Goal: Task Accomplishment & Management: Complete application form

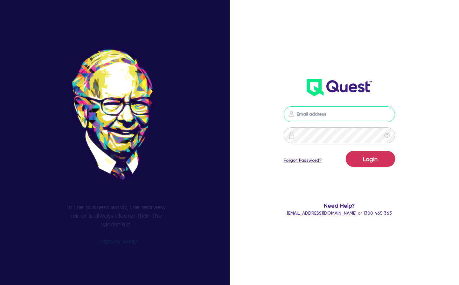
type input "[PERSON_NAME][EMAIL_ADDRESS][PERSON_NAME][DOMAIN_NAME]"
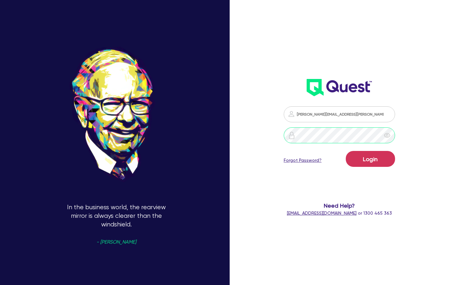
click at [371, 159] on button "Login" at bounding box center [370, 159] width 49 height 16
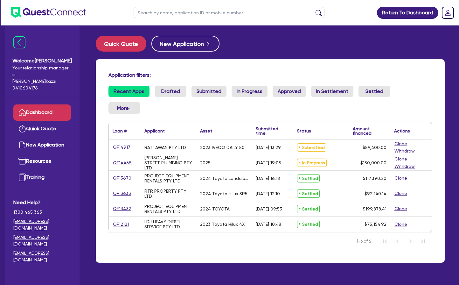
click at [122, 146] on link "QF14917" at bounding box center [122, 147] width 18 height 7
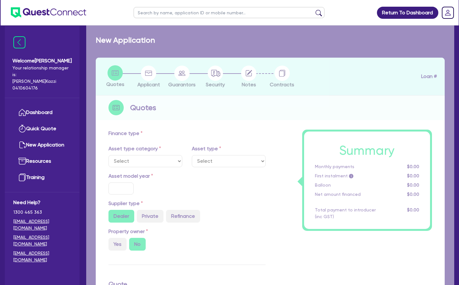
select select "CARS_AND_LIGHT_TRUCKS"
type input "2023"
radio input "false"
radio input "true"
type input "66,000"
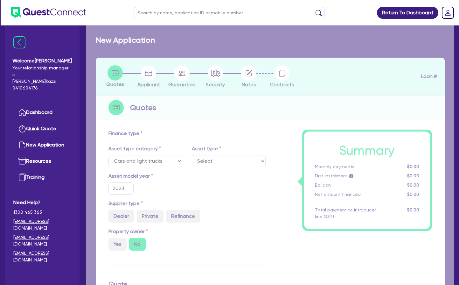
type input "6,600"
type input "4"
type input "2,376"
type input "10.49"
select select "VANS_AND_UTES"
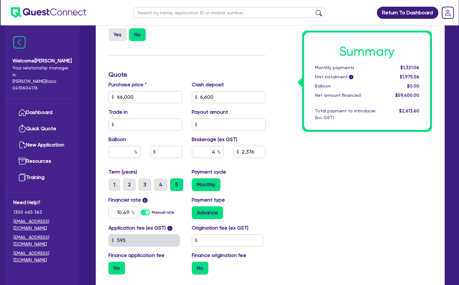
scroll to position [224, 0]
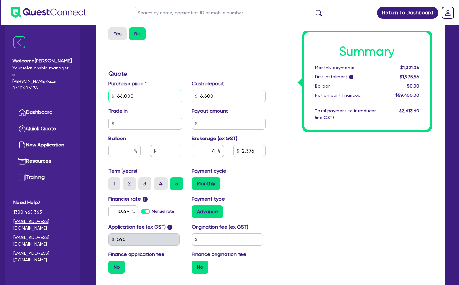
click at [139, 95] on input "66,000" at bounding box center [146, 96] width 74 height 12
click at [139, 96] on input "66,000" at bounding box center [146, 96] width 74 height 12
type input "66,695"
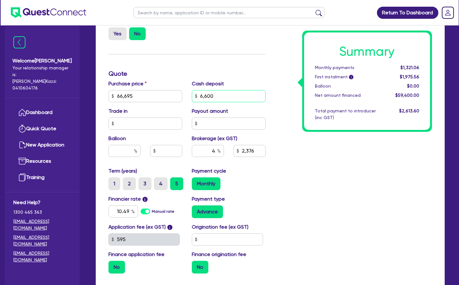
type input "6,600"
type input "2,376"
click at [218, 96] on input "6,600" at bounding box center [229, 96] width 74 height 12
type input "6,600"
type input "2,403.8"
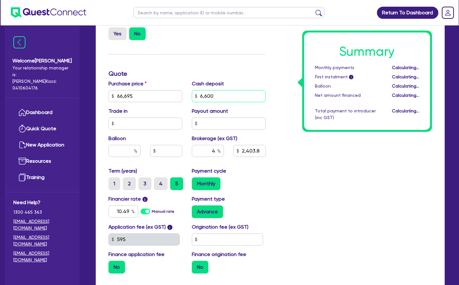
click at [218, 96] on input "6,600" at bounding box center [229, 96] width 74 height 12
type input "12"
click at [133, 95] on input "66,695" at bounding box center [146, 96] width 74 height 12
type input "2,667.32"
click at [213, 96] on input "12" at bounding box center [229, 96] width 74 height 12
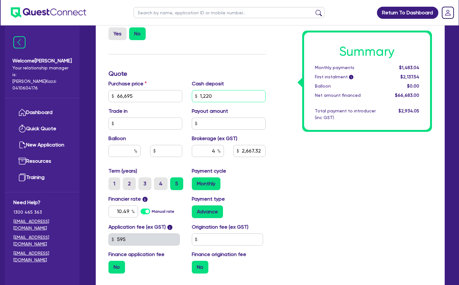
type input "12,200"
click at [133, 124] on input "text" at bounding box center [146, 123] width 74 height 12
type input "2,179.8"
type input "0"
type input "2,179.8"
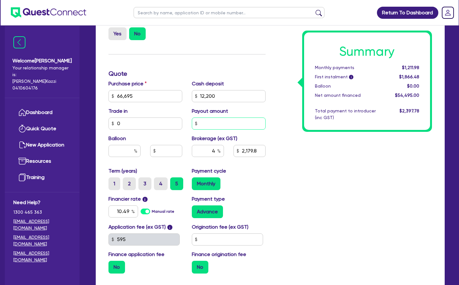
click at [213, 124] on input "text" at bounding box center [229, 123] width 74 height 12
type input "0"
click at [123, 151] on input "text" at bounding box center [125, 151] width 32 height 12
type input "2,179.8"
type input "0"
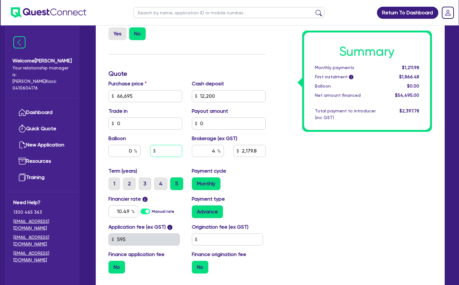
type input "2,179.8"
click at [166, 149] on input "text" at bounding box center [166, 151] width 32 height 12
type input "0"
type input "2,179.8"
click at [212, 149] on input "4" at bounding box center [208, 151] width 32 height 12
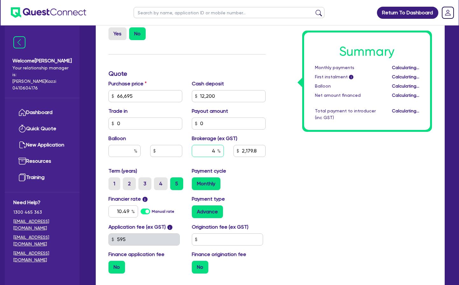
click at [212, 149] on input "4" at bounding box center [208, 151] width 32 height 12
click at [246, 150] on input "2,179.8" at bounding box center [250, 151] width 32 height 12
type input "2,200"
click at [274, 178] on div "Summary Monthly payments Calculating... First instalment i Calculating... Ballo…" at bounding box center [354, 92] width 167 height 372
type input "4.03"
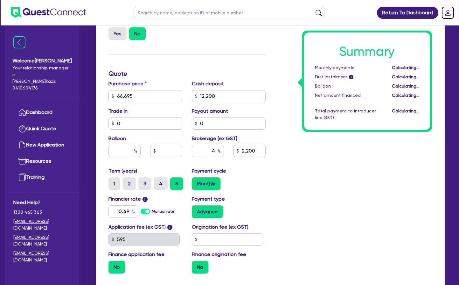
type input "2,200"
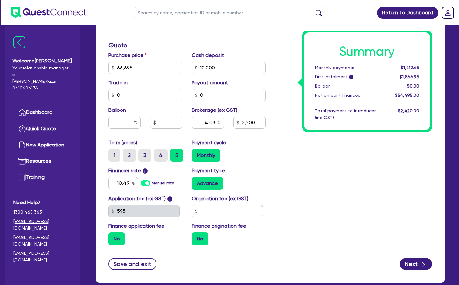
scroll to position [255, 0]
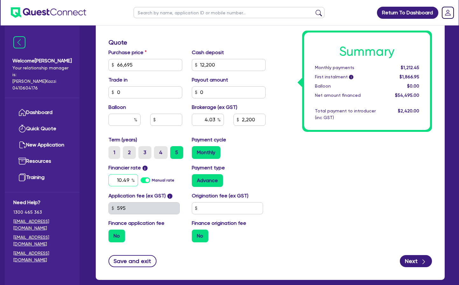
click at [126, 179] on input "10.49" at bounding box center [124, 180] width 30 height 12
type input "10.97"
type input "4.03"
type input "2,200"
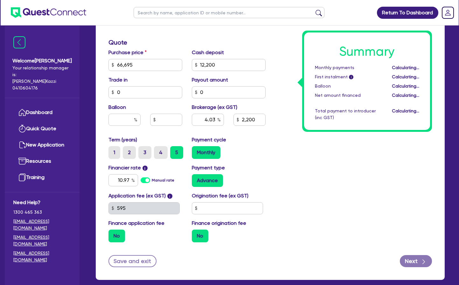
type input "4.03"
type input "2,200"
drag, startPoint x: 252, startPoint y: 179, endPoint x: 257, endPoint y: 179, distance: 5.4
click at [253, 179] on div "Advance" at bounding box center [229, 180] width 74 height 13
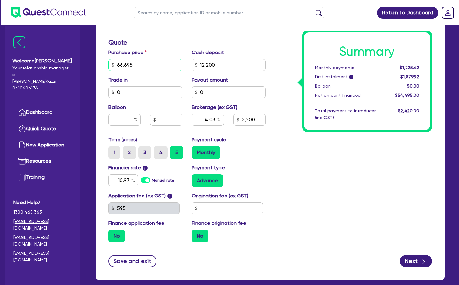
click at [136, 64] on input "66,695" at bounding box center [146, 65] width 74 height 12
type input "66,100"
type input "4.03"
type input "2,200"
click at [261, 156] on div "Monthly" at bounding box center [229, 152] width 74 height 13
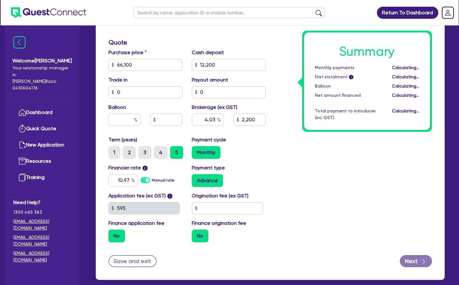
type input "4.08"
type input "2,200"
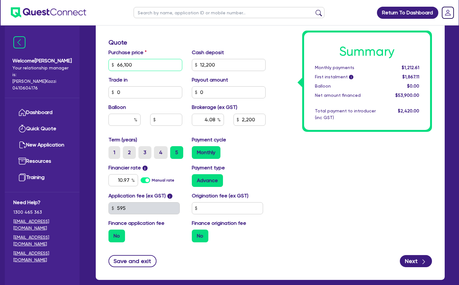
click at [131, 65] on input "66,100" at bounding box center [146, 65] width 74 height 12
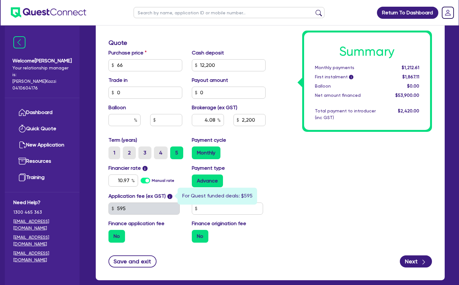
click at [172, 196] on div "Finance type Chattel Mortgage Asset type category Select Cars and light trucks …" at bounding box center [187, 62] width 167 height 372
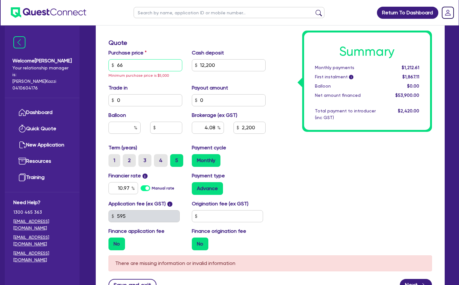
click at [131, 65] on input "66" at bounding box center [146, 65] width 74 height 12
type input "6,669"
type input "4.08"
type input "2,200"
type input "4.08"
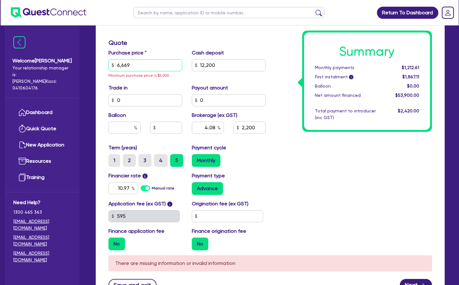
type input "2,200"
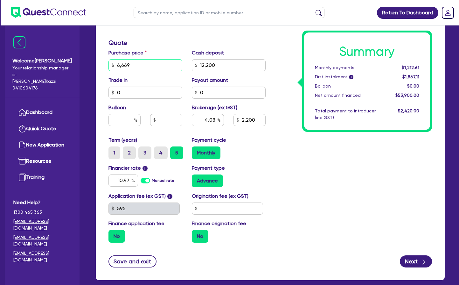
type input "66,695"
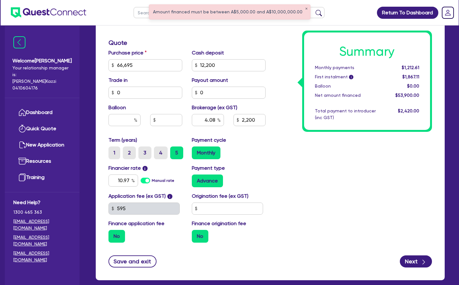
type input "4.08"
type input "2,200"
click at [282, 167] on div "Summary Monthly payments $1,212.61 First instalment i $1,867.11 Balloon $0.00 N…" at bounding box center [354, 62] width 167 height 372
type input "4.03"
type input "2,200"
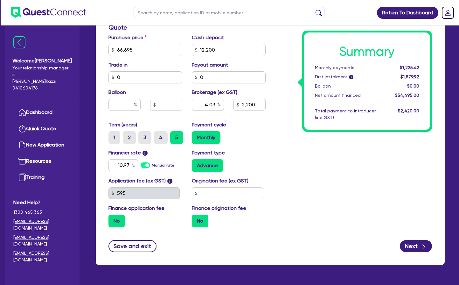
scroll to position [269, 0]
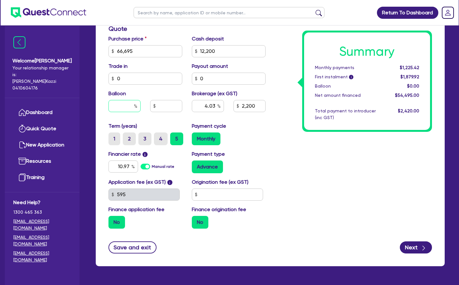
click at [128, 104] on input "text" at bounding box center [125, 106] width 32 height 12
type input "0"
type input "4.03"
type input "2,200"
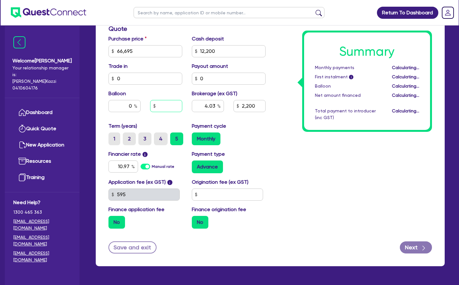
click at [172, 106] on input "text" at bounding box center [166, 106] width 32 height 12
type input "4.03"
type input "2,200"
type input "0"
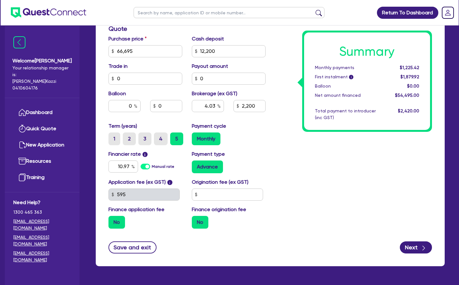
type input "4.03"
type input "2,200"
type input "4.03"
type input "2,200"
click at [281, 139] on div "Summary Monthly payments $1,225.42 First instalment i $1,879.92 Balloon $0.00 N…" at bounding box center [354, 47] width 167 height 372
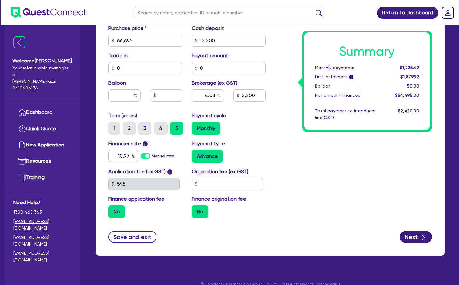
scroll to position [272, 0]
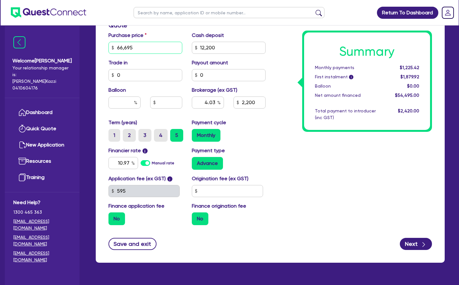
click at [135, 47] on input "66,695" at bounding box center [146, 48] width 74 height 12
type input "66,000"
type input "4.03"
type input "2,200"
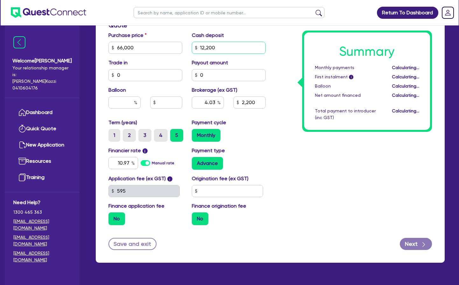
click at [219, 47] on input "12,200" at bounding box center [229, 48] width 74 height 12
type input "4.08"
type input "2,200"
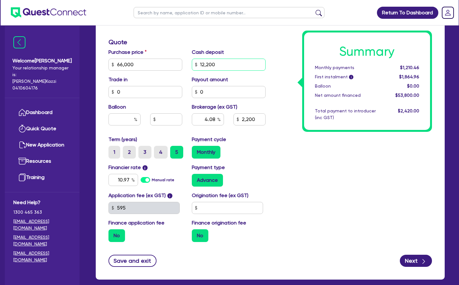
scroll to position [255, 0]
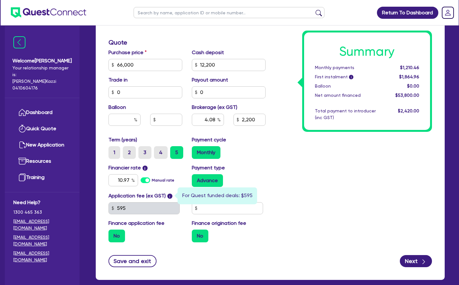
type input "4.08"
type input "2,200"
type input "4.08"
type input "2,200"
click at [172, 196] on span "i" at bounding box center [169, 196] width 5 height 5
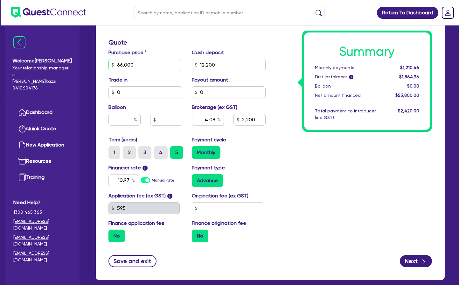
click at [127, 64] on input "66,000" at bounding box center [146, 65] width 74 height 12
type input "66,100"
type input "4.08"
type input "2,200"
type input "4.08"
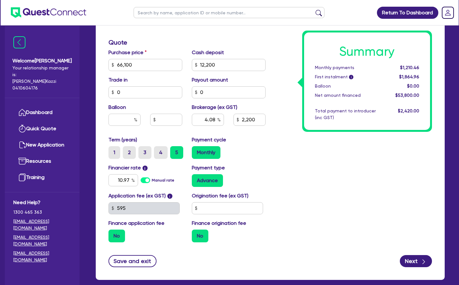
type input "2,200"
click at [160, 105] on div "Balloon" at bounding box center [145, 116] width 83 height 27
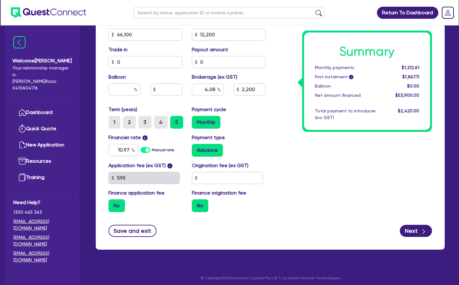
scroll to position [286, 0]
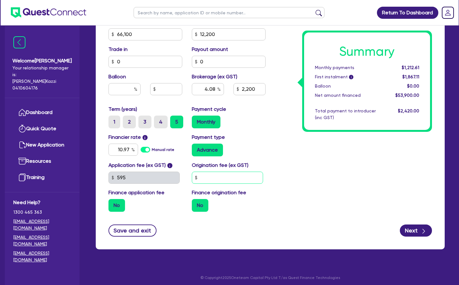
click at [204, 177] on input "text" at bounding box center [227, 178] width 71 height 12
type input "695"
type input "4.08"
type input "2,200"
click at [278, 204] on div "Summary Monthly payments $1,212.61 First instalment i $1,867.11 Balloon $0.00 N…" at bounding box center [354, 31] width 167 height 372
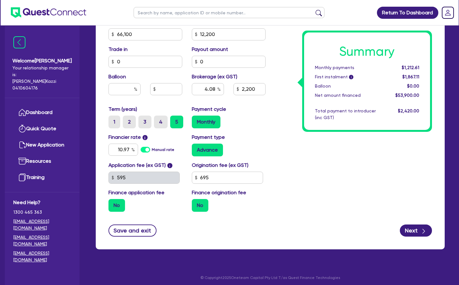
type input "4.08"
type input "2,200"
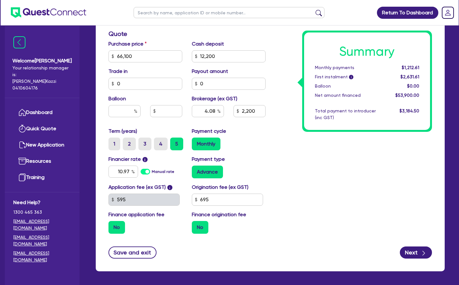
scroll to position [263, 0]
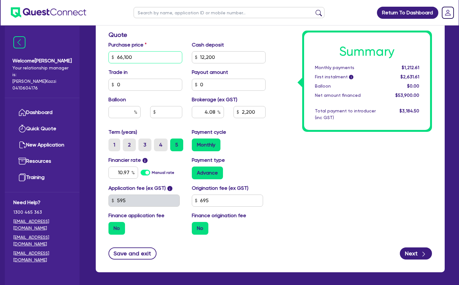
click at [132, 56] on input "66,100" at bounding box center [146, 57] width 74 height 12
type input "66,000"
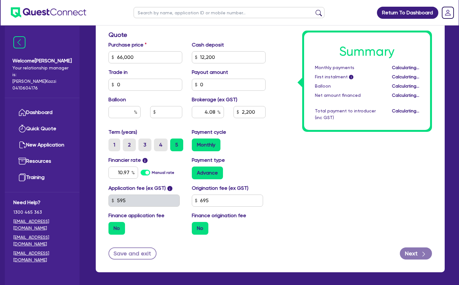
type input "4.08"
type input "2,200"
click at [292, 153] on div "Summary Monthly payments Calculating... First instalment i Calculating... Ballo…" at bounding box center [354, 54] width 167 height 372
type input "4.08"
type input "2,200"
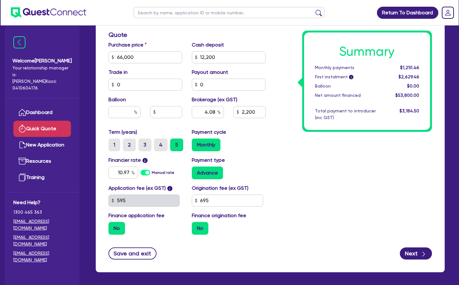
click at [49, 122] on link "Quick Quote" at bounding box center [42, 129] width 58 height 16
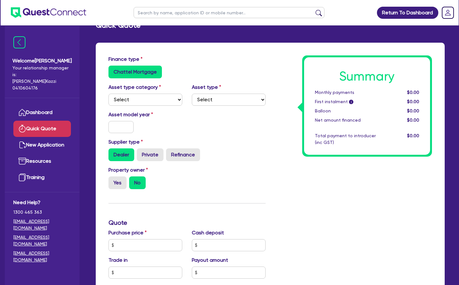
scroll to position [14, 0]
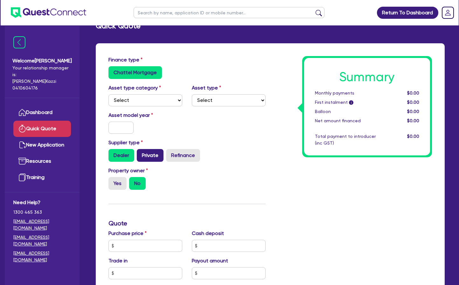
click at [153, 155] on label "Private" at bounding box center [150, 155] width 27 height 13
click at [141, 153] on input "Private" at bounding box center [139, 151] width 4 height 4
radio input "true"
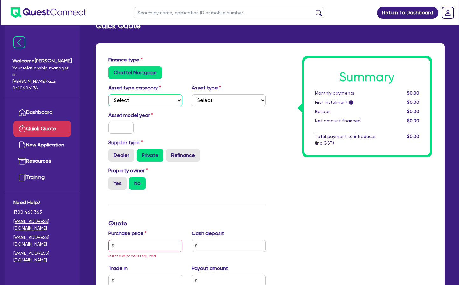
select select "CARS_AND_LIGHT_TRUCKS"
select select "VANS_AND_UTES"
click at [124, 127] on input "text" at bounding box center [121, 128] width 25 height 12
type input "1"
type input "2023"
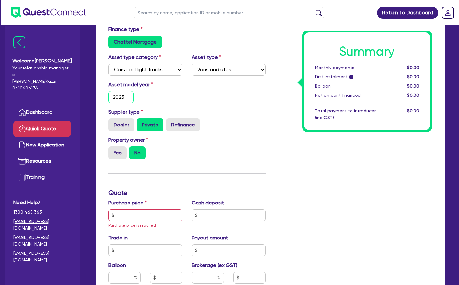
scroll to position [46, 0]
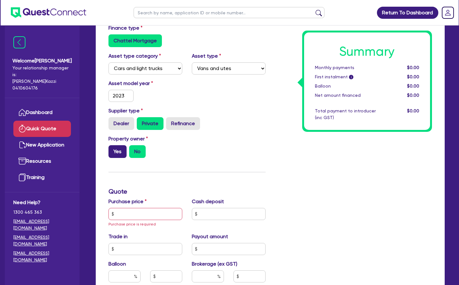
click at [114, 151] on label "Yes" at bounding box center [118, 151] width 18 height 13
click at [113, 149] on input "Yes" at bounding box center [111, 147] width 4 height 4
radio input "true"
click at [133, 151] on label "No" at bounding box center [137, 151] width 17 height 13
click at [133, 149] on input "No" at bounding box center [131, 147] width 4 height 4
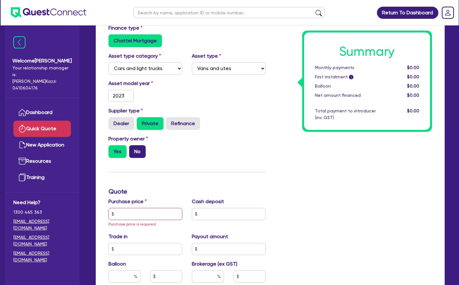
radio input "true"
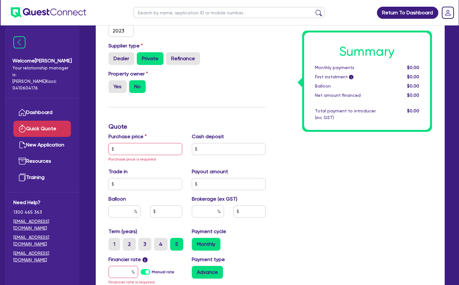
scroll to position [115, 0]
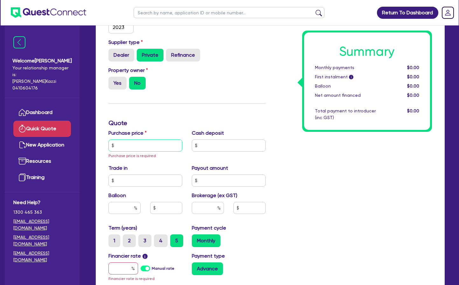
click at [129, 144] on input "text" at bounding box center [146, 145] width 74 height 12
type input "66,000"
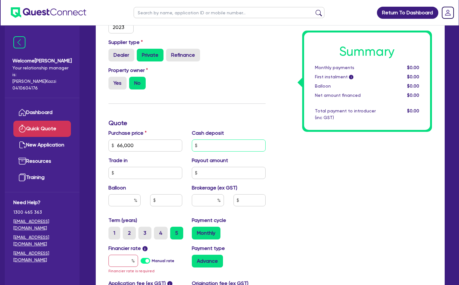
click at [211, 145] on input "text" at bounding box center [229, 145] width 74 height 12
click at [134, 172] on input "text" at bounding box center [146, 173] width 74 height 12
click at [225, 175] on input "text" at bounding box center [229, 173] width 74 height 12
type input "00"
type input "0"
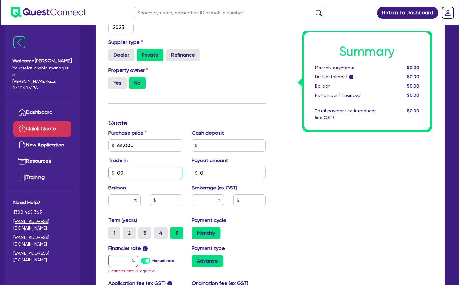
click at [144, 171] on input "00" at bounding box center [146, 173] width 74 height 12
type input "0"
click at [214, 144] on input "text" at bounding box center [229, 145] width 74 height 12
type input "12"
click at [135, 146] on input "66,000" at bounding box center [146, 145] width 74 height 12
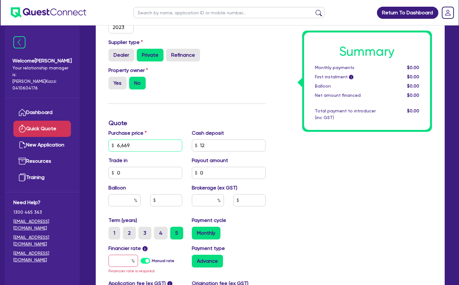
type input "66,695"
click at [210, 146] on input "12" at bounding box center [229, 145] width 74 height 12
type input "12,895"
type input "0"
click at [206, 199] on input "text" at bounding box center [208, 200] width 32 height 12
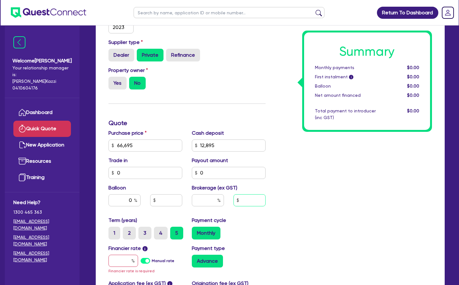
click at [248, 199] on input "text" at bounding box center [250, 200] width 32 height 12
type input "2,200"
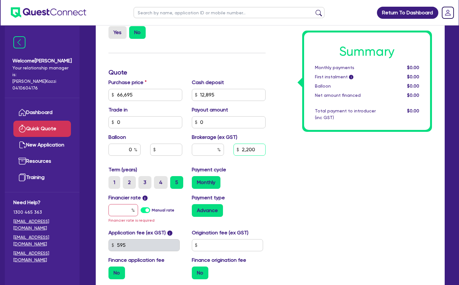
scroll to position [168, 0]
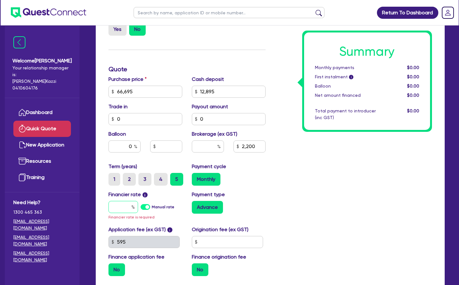
click at [121, 206] on input "text" at bounding box center [124, 207] width 30 height 12
type input "1"
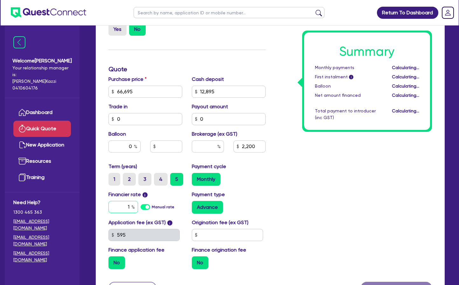
type input "4.08"
type input "2,200"
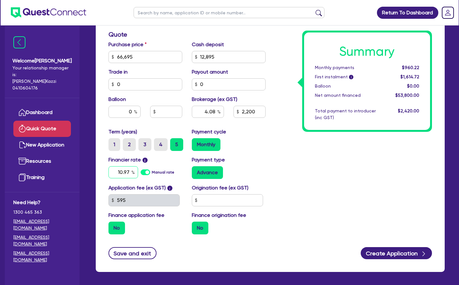
scroll to position [204, 0]
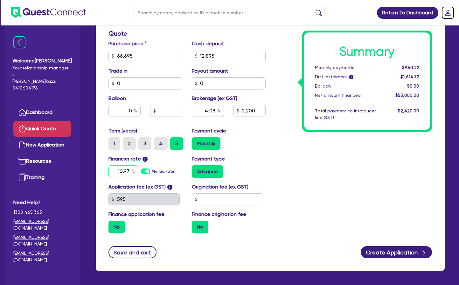
type input "10.97"
type input "4.08"
type input "2,200"
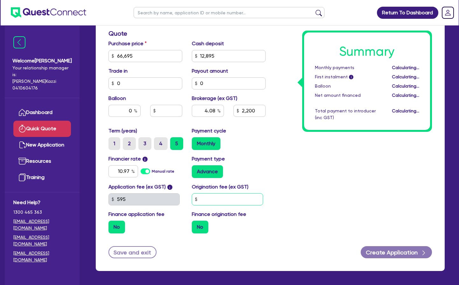
click at [207, 198] on input "text" at bounding box center [227, 199] width 71 height 12
type input "4.08"
type input "2,200"
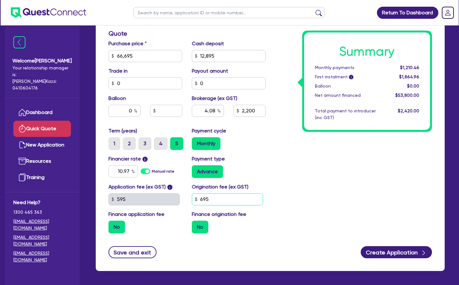
scroll to position [204, 0]
type input "695"
type input "4.08"
type input "2,200"
type input "4.08"
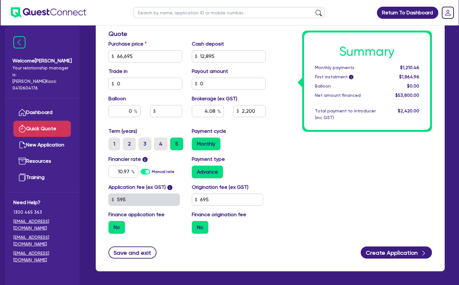
type input "2,200"
click at [295, 157] on div "Summary Monthly payments $1,210.46 First instalment i $1,864.96 Balloon $0.00 N…" at bounding box center [354, 53] width 167 height 372
click at [134, 55] on input "66,695" at bounding box center [146, 56] width 74 height 12
type input "66,000"
type input "4.08"
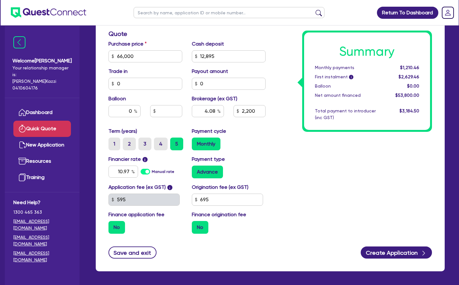
type input "2,200"
click at [171, 69] on div "Trade in 0" at bounding box center [145, 79] width 83 height 22
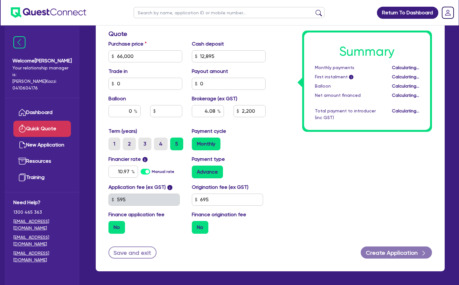
type input "4.14"
type input "2,200"
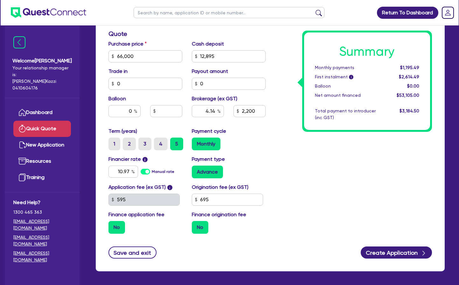
scroll to position [202, 0]
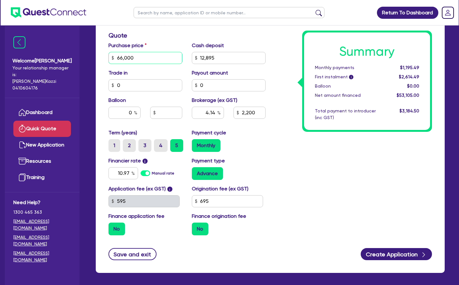
click at [136, 57] on input "66,000" at bounding box center [146, 58] width 74 height 12
type input "4.14"
type input "2,200"
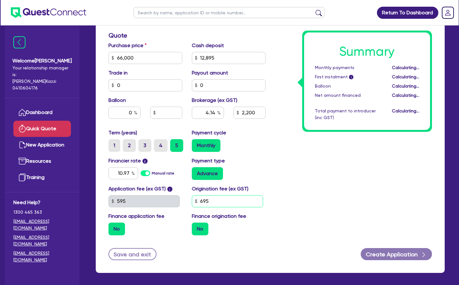
click at [211, 200] on input "695" at bounding box center [227, 201] width 71 height 12
type input "4.14"
type input "2,200"
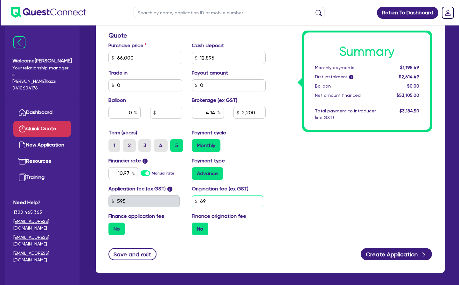
type input "6"
type input "0"
type input "4.14"
type input "2,200"
type input "4.14"
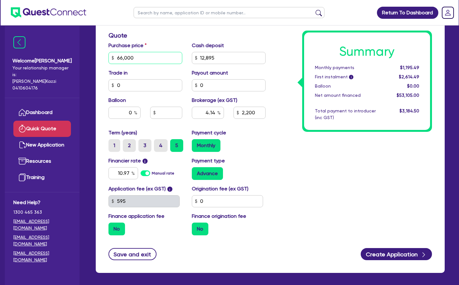
type input "2,200"
click at [136, 57] on input "66,000" at bounding box center [146, 58] width 74 height 12
type input "66,595"
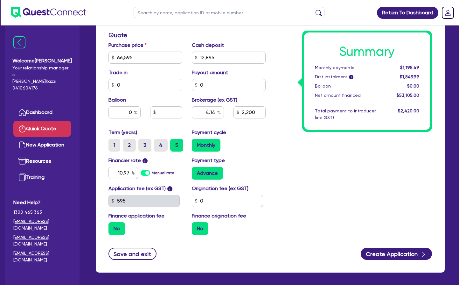
type input "4.14"
type input "2,200"
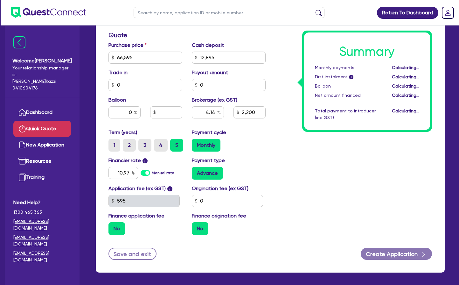
click at [301, 208] on div "Summary Monthly payments Calculating... First instalment i Calculating... Ballo…" at bounding box center [354, 54] width 167 height 372
type input "4.09"
type input "2,200"
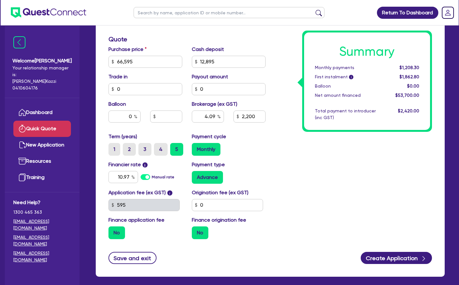
scroll to position [194, 0]
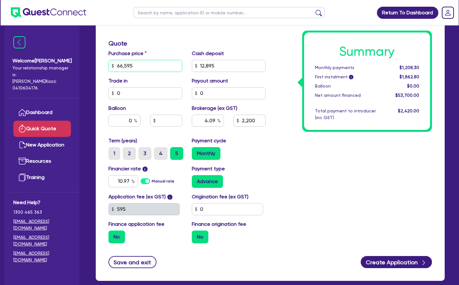
click at [135, 65] on input "66,595" at bounding box center [146, 66] width 74 height 12
type input "66,100"
type input "4.09"
type input "2,200"
click at [304, 167] on div "Summary Monthly payments $1,208.30 First instalment i $1,862.80 Balloon $0.00 N…" at bounding box center [354, 62] width 167 height 372
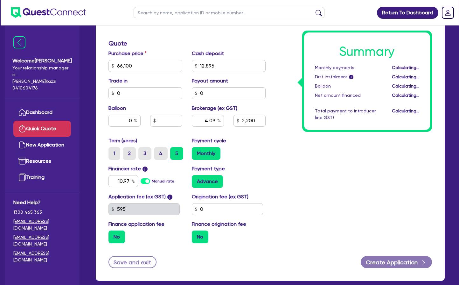
type input "4.13"
type input "2,200"
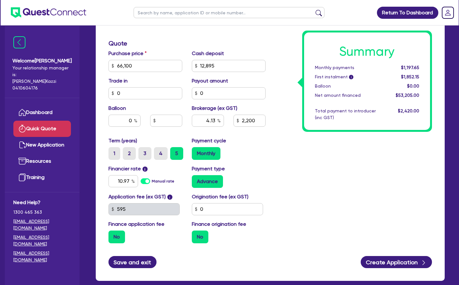
click at [133, 260] on button "Save and exit" at bounding box center [133, 262] width 48 height 12
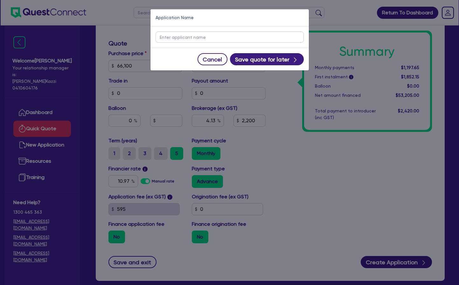
click at [181, 37] on input "text" at bounding box center [230, 37] width 148 height 11
type input "RES - NO BALLOON"
click at [265, 59] on button "Save quote for later" at bounding box center [267, 59] width 74 height 12
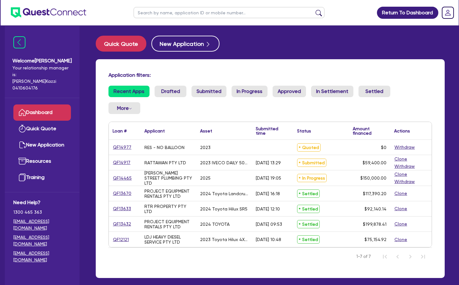
click at [121, 147] on link "QF14977" at bounding box center [122, 147] width 19 height 7
select select "CARS_AND_LIGHT_TRUCKS"
select select "VANS_AND_UTES"
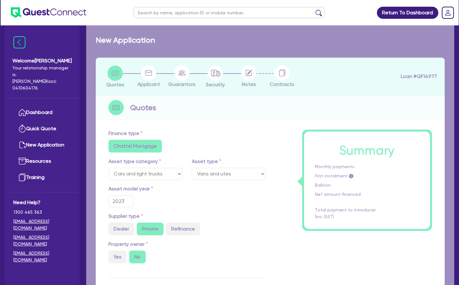
type input "66,100"
type input "12,895"
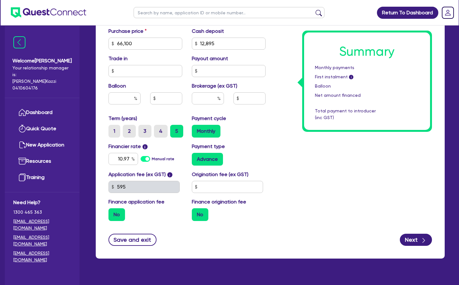
scroll to position [277, 0]
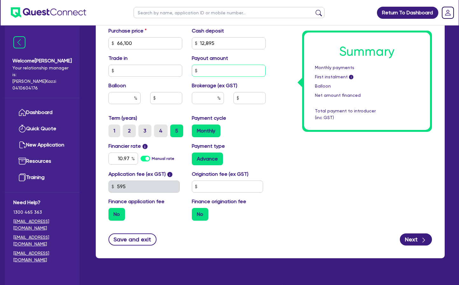
click at [210, 71] on input "text" at bounding box center [229, 71] width 74 height 12
type input "0"
type input "66,100"
type input "12,895"
click at [140, 69] on input "text" at bounding box center [146, 71] width 74 height 12
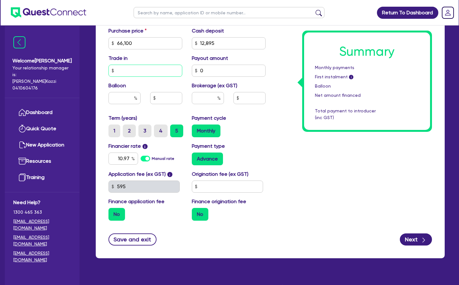
type input "66,100"
type input "12,895"
type input "0"
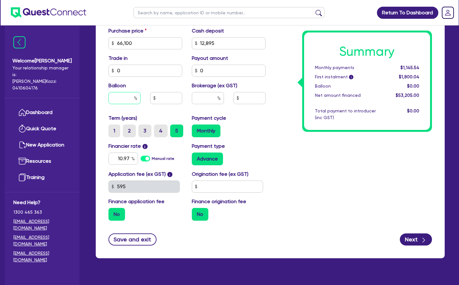
type input "66,100"
type input "12,895"
type input "66,100"
type input "12,895"
click at [128, 98] on input "text" at bounding box center [125, 98] width 32 height 12
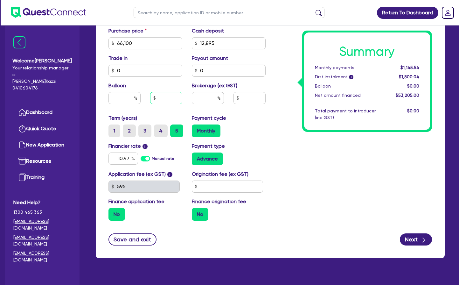
drag, startPoint x: 159, startPoint y: 96, endPoint x: 170, endPoint y: 97, distance: 10.9
click at [160, 96] on input "text" at bounding box center [166, 98] width 32 height 12
type input "66,100"
type input "12,895"
type input "0"
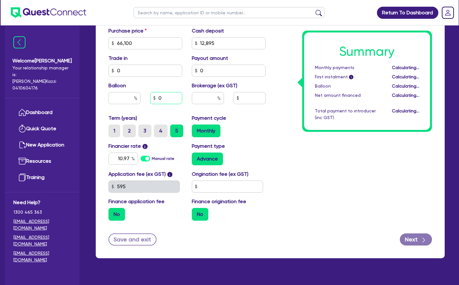
type input "66,100"
type input "12,895"
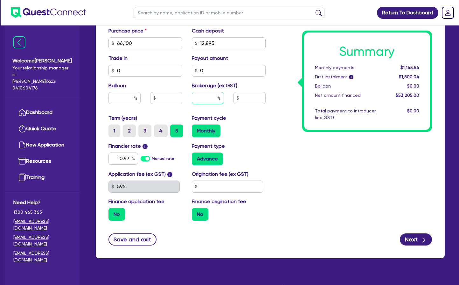
type input "66,100"
type input "12,895"
type input "66,100"
type input "12,895"
click at [209, 97] on input "text" at bounding box center [208, 98] width 32 height 12
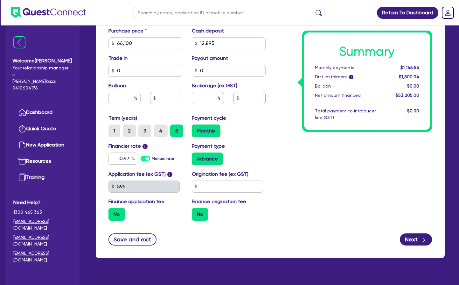
click at [248, 96] on input "text" at bounding box center [250, 98] width 32 height 12
type input "66,100"
type input "12,895"
type input "2"
type input "66,100"
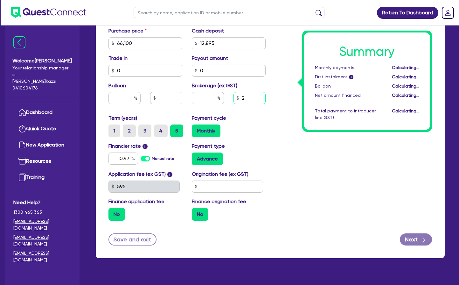
type input "12,895"
type input "0.00"
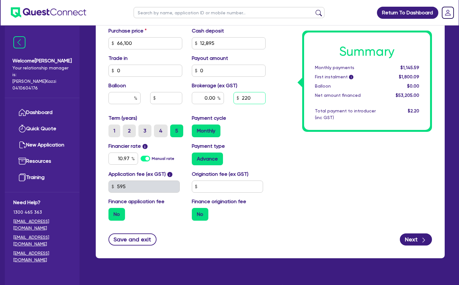
type input "2,200"
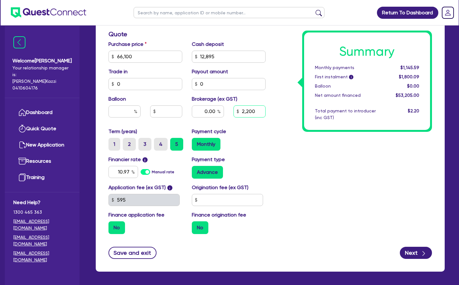
scroll to position [263, 0]
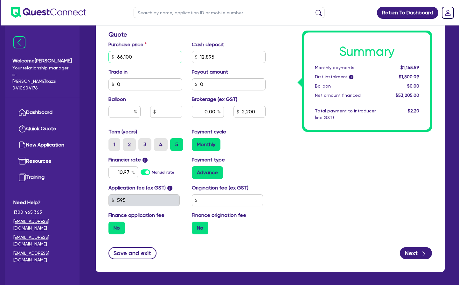
type input "66,100"
type input "12,895"
type input "0.00"
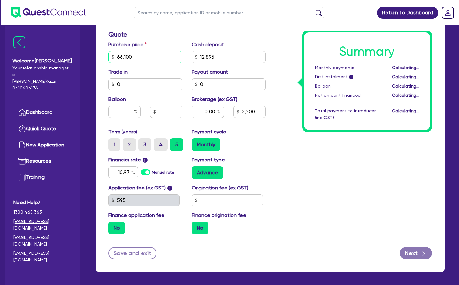
type input "66,100"
type input "12,895"
type input "4.13"
type input "2,200"
click at [136, 55] on input "66,100" at bounding box center [146, 57] width 74 height 12
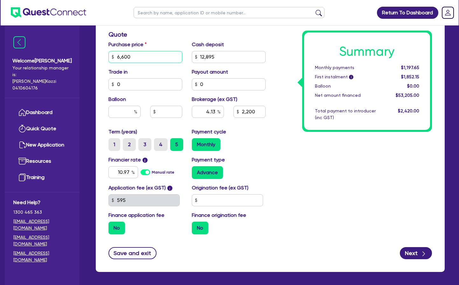
type input "66,000"
type input "12,895"
type input "4.13"
type input "2,200"
click at [283, 140] on div "Summary Monthly payments $1,197.65 First instalment i $1,852.15 Balloon $0.00 N…" at bounding box center [354, 53] width 167 height 372
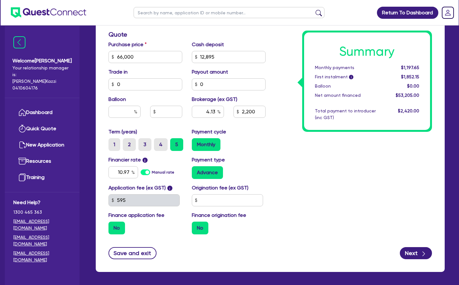
type input "12,895"
type input "4.14"
type input "2,200"
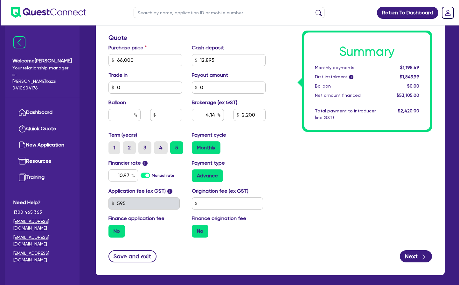
scroll to position [260, 0]
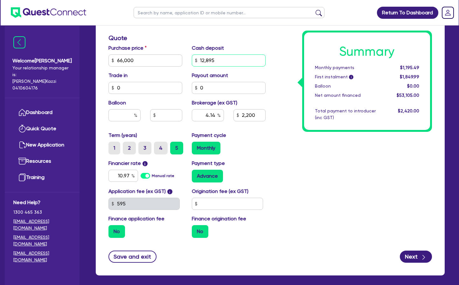
click at [218, 60] on input "12,895" at bounding box center [229, 60] width 74 height 12
type input "12,200"
type input "4.14"
type input "2,200"
click at [281, 100] on div "Summary Monthly payments $1,195.49 First instalment i $1,849.99 Balloon $0.00 N…" at bounding box center [354, 57] width 167 height 372
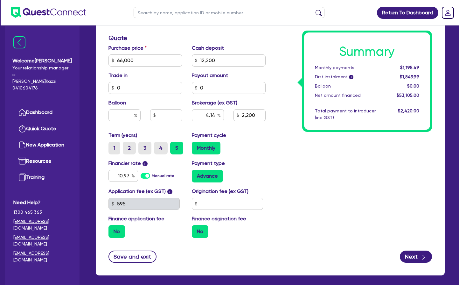
type input "4.08"
click at [250, 115] on input "2,200" at bounding box center [250, 115] width 32 height 12
click at [248, 119] on input "2,200" at bounding box center [250, 115] width 32 height 12
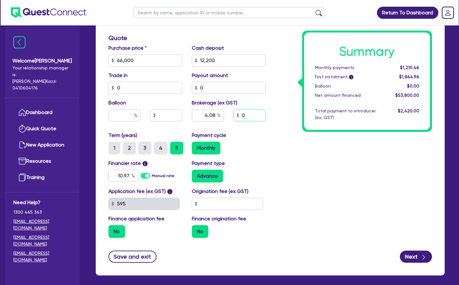
type input "0"
type input "4.08"
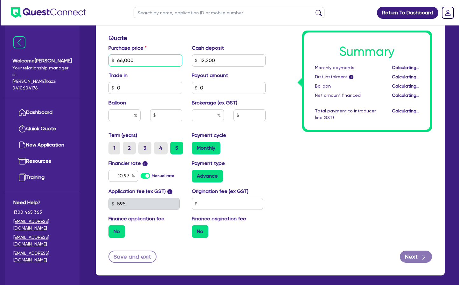
click at [138, 60] on input "66,000" at bounding box center [146, 60] width 74 height 12
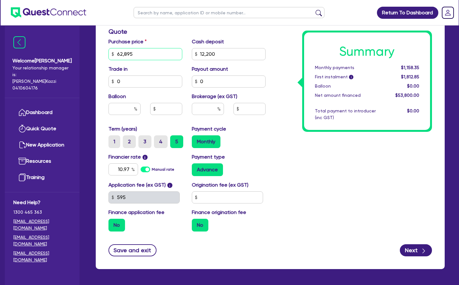
scroll to position [264, 0]
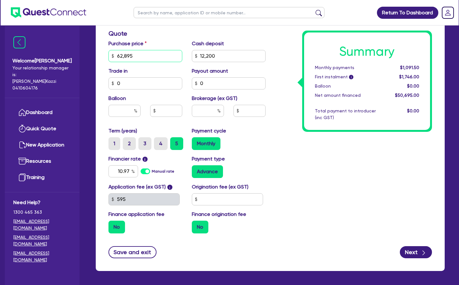
click at [137, 55] on input "62,895" at bounding box center [146, 56] width 74 height 12
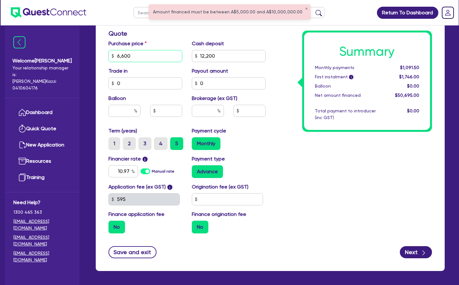
type input "66,000"
click at [227, 52] on input "12,200" at bounding box center [229, 56] width 74 height 12
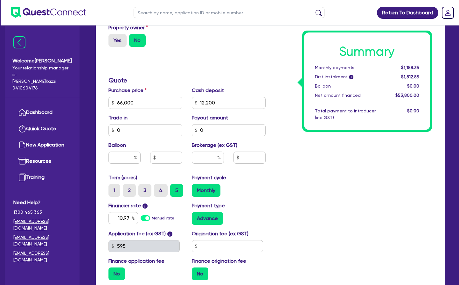
scroll to position [217, 0]
click at [220, 103] on input "12,200" at bounding box center [229, 103] width 74 height 12
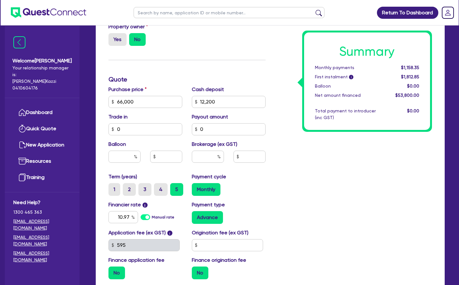
click at [302, 151] on div "Summary Monthly payments $1,158.35 First instalment i $1,812.85 Balloon $0.00 N…" at bounding box center [354, 98] width 167 height 372
click at [207, 102] on input "12,200" at bounding box center [229, 102] width 74 height 12
click at [201, 101] on input "600" at bounding box center [229, 102] width 74 height 12
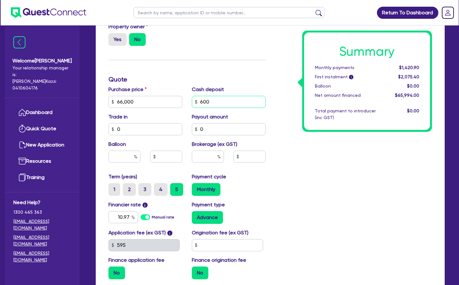
type input "6,600"
click at [127, 159] on input "text" at bounding box center [125, 157] width 32 height 12
type input "0"
click at [245, 155] on input "text" at bounding box center [250, 157] width 32 height 12
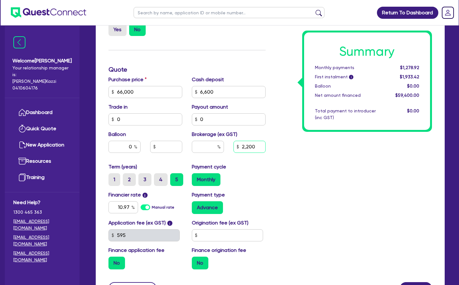
scroll to position [233, 0]
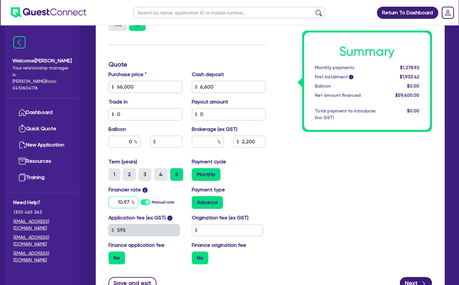
click at [121, 201] on input "10.97" at bounding box center [124, 202] width 30 height 12
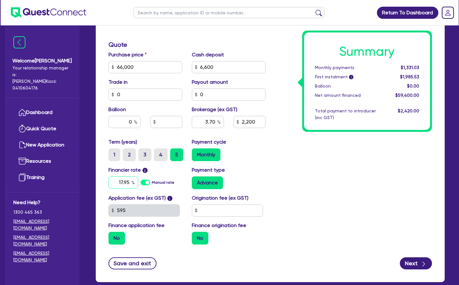
scroll to position [252, 0]
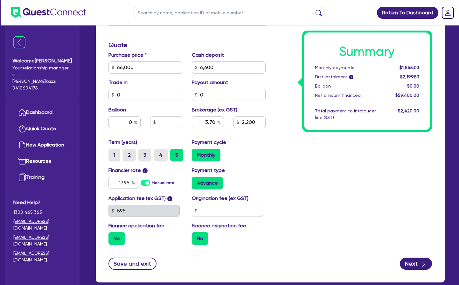
click at [280, 163] on div "Summary Monthly payments $1,545.03 First instalment i $2,199.53 Balloon $0.00 N…" at bounding box center [354, 64] width 167 height 372
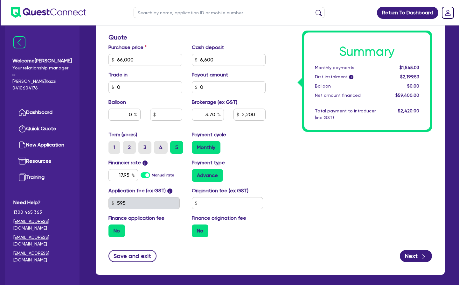
scroll to position [254, 0]
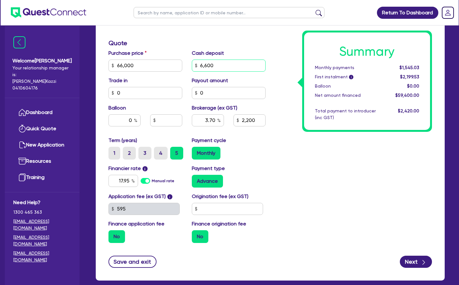
click at [225, 65] on input "6,600" at bounding box center [229, 66] width 74 height 12
click at [212, 93] on input "0" at bounding box center [229, 93] width 74 height 12
click at [216, 64] on input "0" at bounding box center [229, 66] width 74 height 12
click at [216, 64] on input "5,000" at bounding box center [229, 66] width 74 height 12
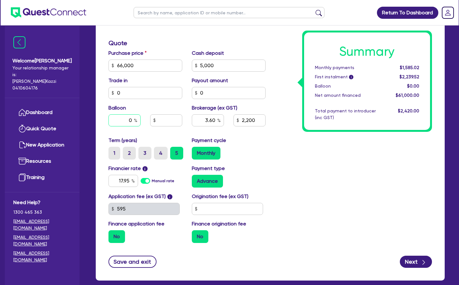
click at [126, 119] on input "0" at bounding box center [125, 120] width 32 height 12
click at [276, 150] on div "Summary Monthly payments $1,449.66 First instalment i $2,104.16 Balloon $13,200…" at bounding box center [354, 62] width 167 height 372
click at [165, 119] on input "13,200" at bounding box center [166, 120] width 32 height 12
click at [248, 142] on div "Payment cycle Monthly" at bounding box center [228, 148] width 83 height 23
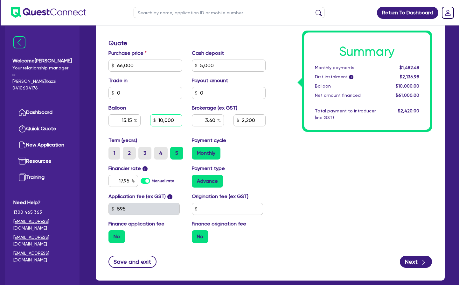
click at [170, 120] on input "10,000" at bounding box center [166, 120] width 32 height 12
click at [169, 120] on input "10,000" at bounding box center [166, 120] width 32 height 12
click at [330, 174] on div "Summary Monthly payments $1,482.48 First instalment i $2,136.98 Balloon $10,000…" at bounding box center [354, 62] width 167 height 372
click at [168, 119] on input "text" at bounding box center [166, 120] width 32 height 12
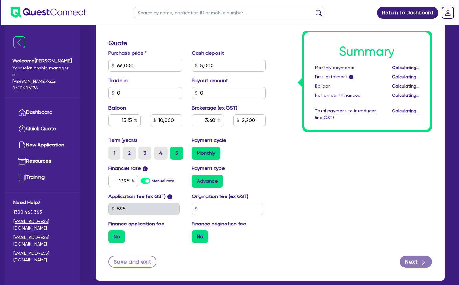
click at [300, 183] on div "Summary Monthly payments Calculating... First instalment i Calculating... Ballo…" at bounding box center [354, 62] width 167 height 372
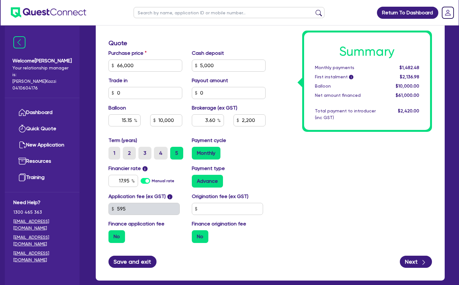
click at [132, 262] on button "Save and exit" at bounding box center [133, 262] width 48 height 12
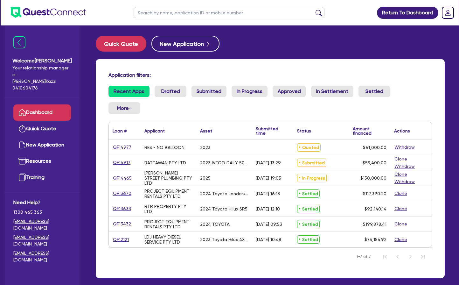
click at [121, 146] on link "QF14977" at bounding box center [122, 147] width 19 height 7
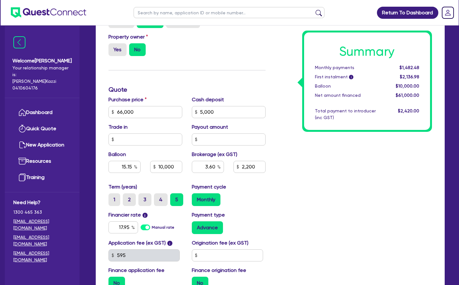
scroll to position [211, 0]
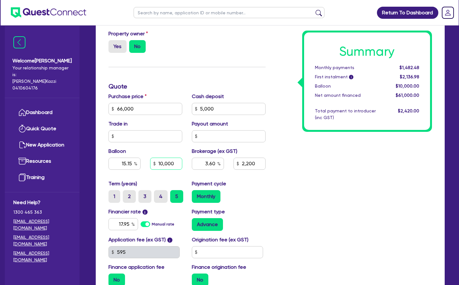
click at [167, 164] on input "10,000" at bounding box center [166, 164] width 32 height 12
click at [302, 191] on div "Summary Monthly payments Calculating... First instalment i Calculating... Ballo…" at bounding box center [354, 105] width 167 height 372
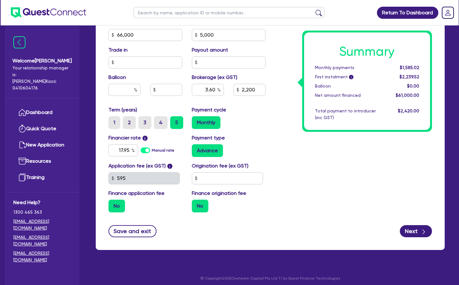
scroll to position [286, 0]
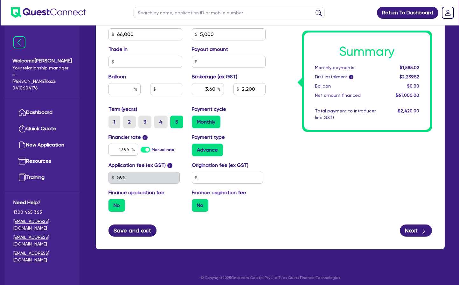
click at [138, 231] on button "Save and exit" at bounding box center [133, 230] width 48 height 12
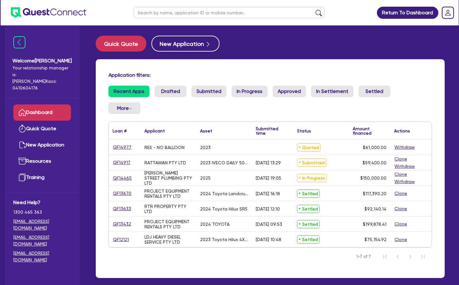
click at [168, 148] on div "RES - NO BALLOON" at bounding box center [165, 147] width 40 height 5
click at [164, 148] on div "RES - NO BALLOON" at bounding box center [165, 147] width 40 height 5
click at [122, 147] on link "QF14977" at bounding box center [122, 147] width 19 height 7
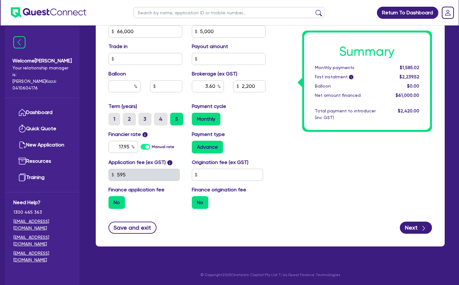
scroll to position [288, 0]
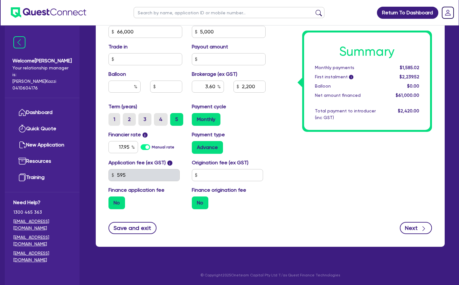
click at [413, 229] on button "Next" at bounding box center [416, 228] width 32 height 12
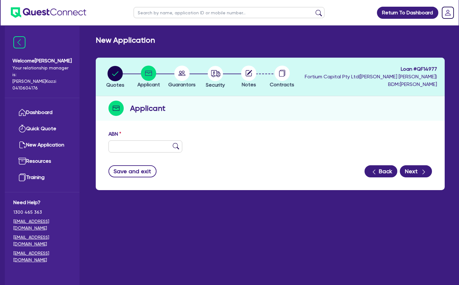
click at [384, 170] on button "Back" at bounding box center [381, 171] width 33 height 12
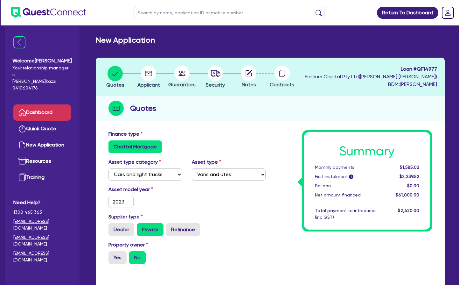
click at [46, 106] on link "Dashboard" at bounding box center [42, 112] width 58 height 16
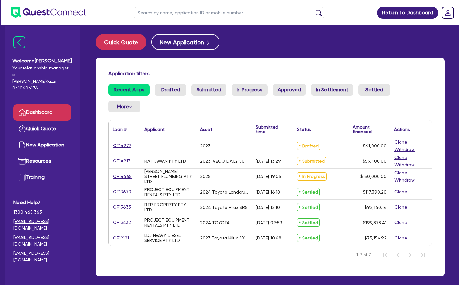
scroll to position [2, 0]
click at [409, 149] on button "Withdraw" at bounding box center [405, 149] width 21 height 7
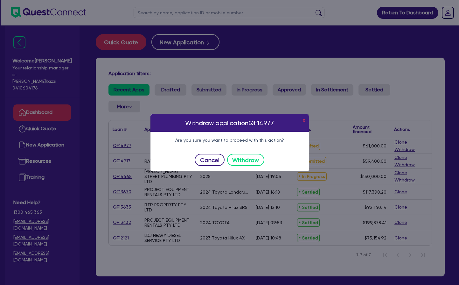
click at [253, 159] on button "Withdraw" at bounding box center [245, 160] width 37 height 12
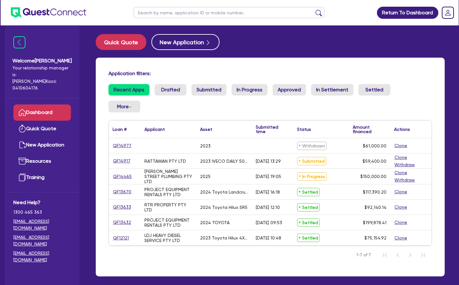
click at [47, 106] on link "Dashboard" at bounding box center [42, 112] width 58 height 16
click at [48, 121] on link "Quick Quote" at bounding box center [42, 129] width 58 height 16
